Goal: Register for event/course

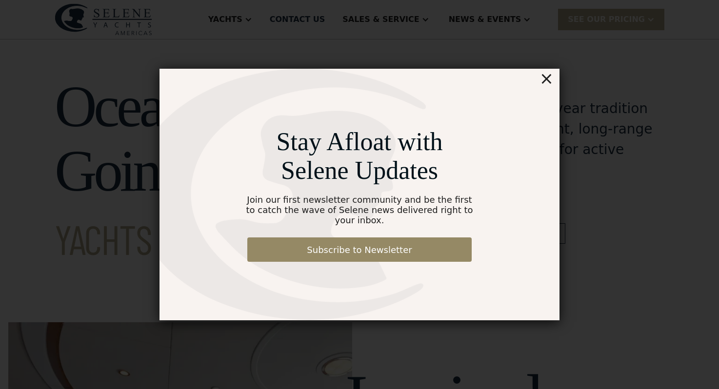
click at [551, 81] on div "×" at bounding box center [547, 79] width 14 height 20
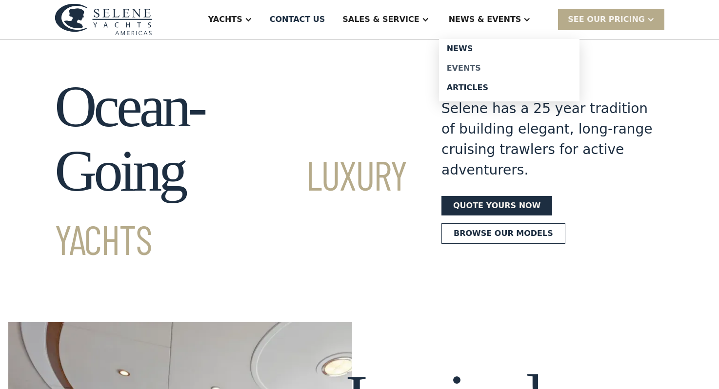
click at [500, 65] on div "Events" at bounding box center [509, 68] width 125 height 8
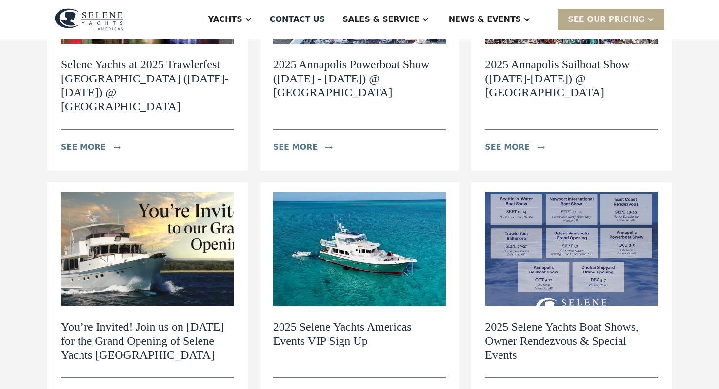
scroll to position [255, 0]
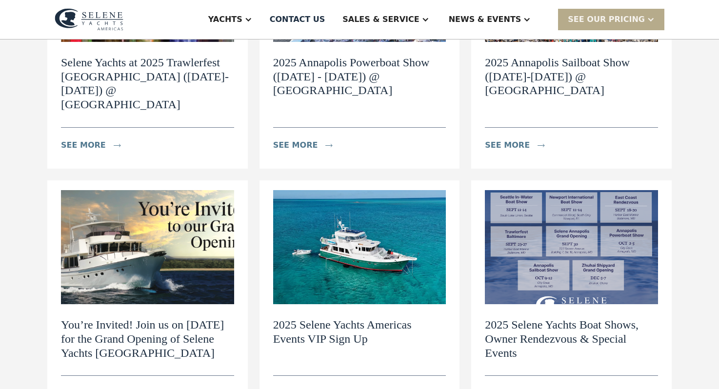
click at [370, 318] on h2 "2025 Selene Yachts Americas Events VIP Sign Up" at bounding box center [359, 332] width 173 height 28
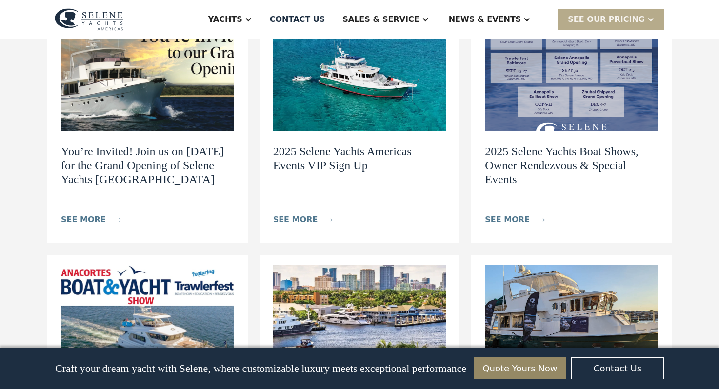
scroll to position [423, 0]
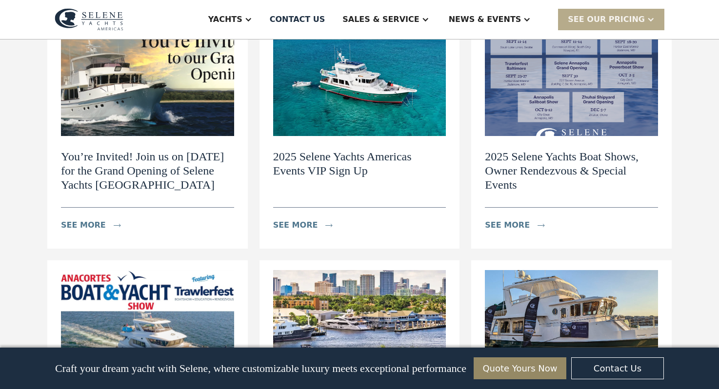
click at [571, 150] on h2 "2025 Selene Yachts Boat Shows, Owner Rendezvous & Special Events" at bounding box center [571, 171] width 173 height 42
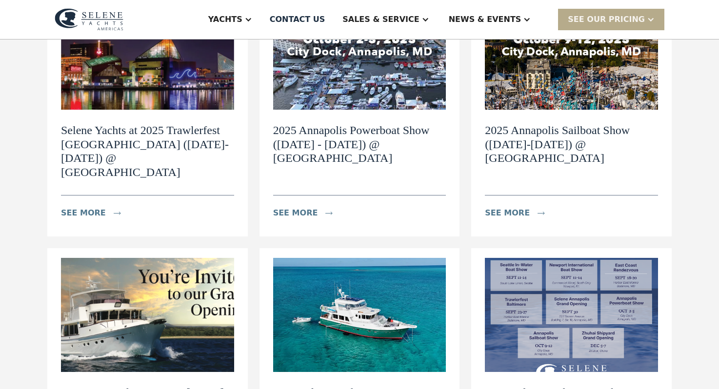
scroll to position [0, 0]
